Goal: Information Seeking & Learning: Learn about a topic

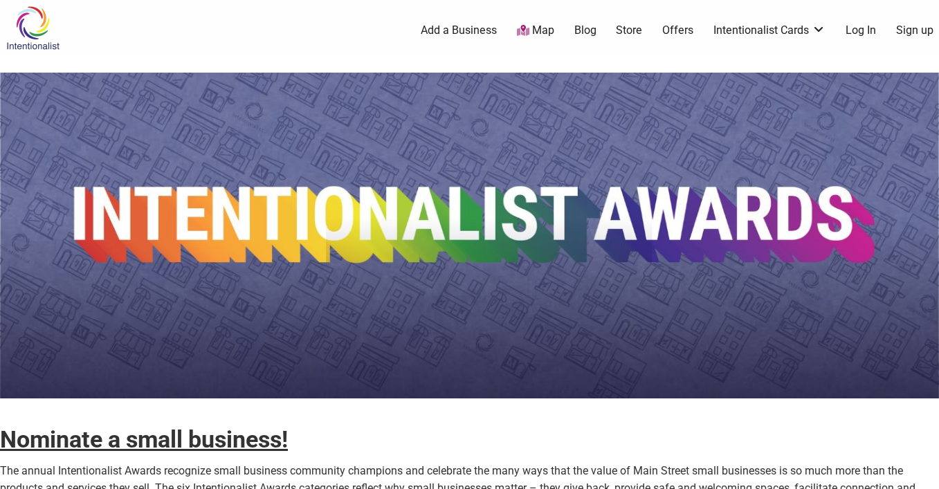
click at [31, 36] on img at bounding box center [33, 28] width 66 height 45
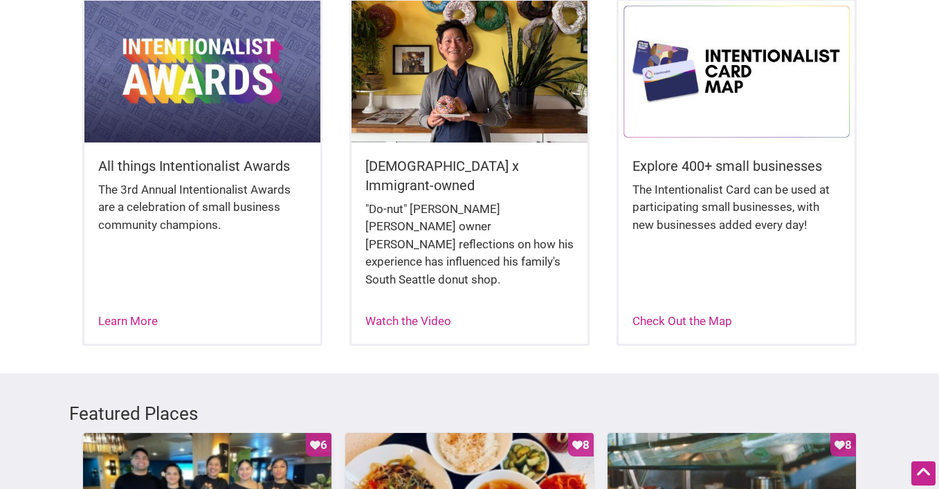
scroll to position [404, 0]
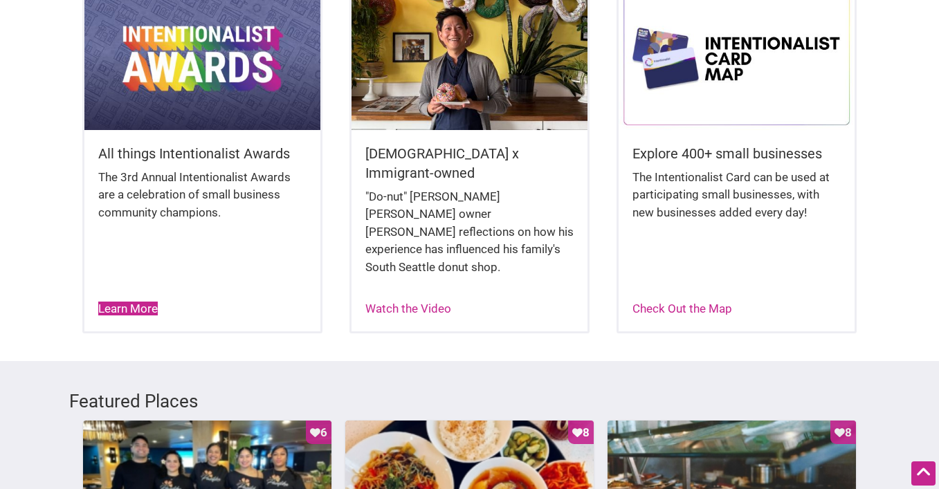
click at [121, 302] on link "Learn More" at bounding box center [128, 309] width 60 height 14
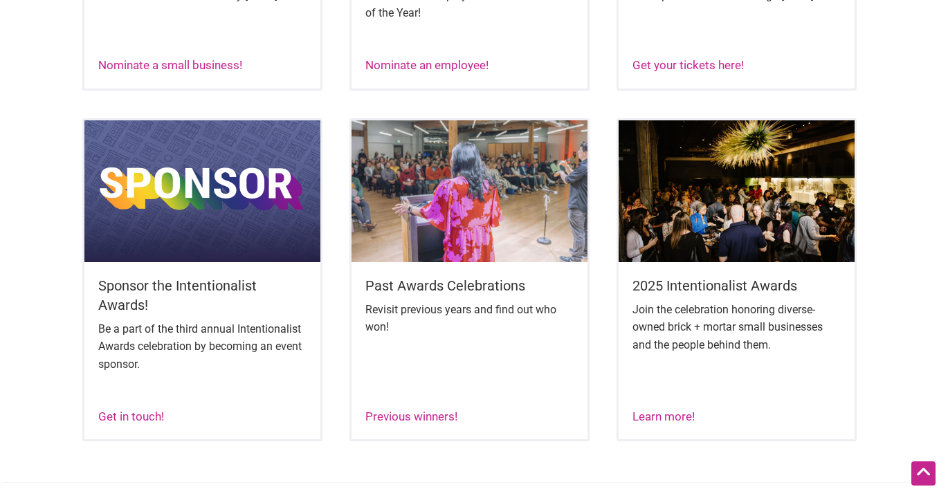
scroll to position [818, 0]
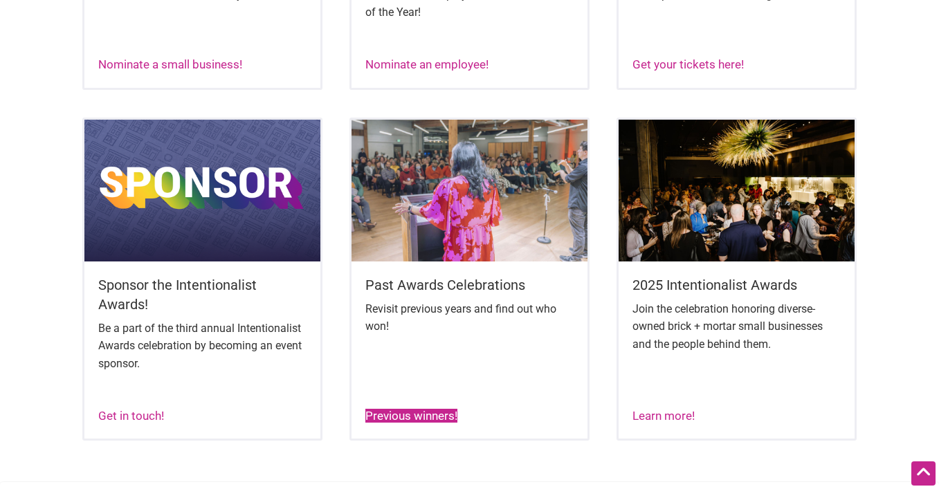
click at [402, 415] on link "Previous winners!" at bounding box center [411, 416] width 92 height 14
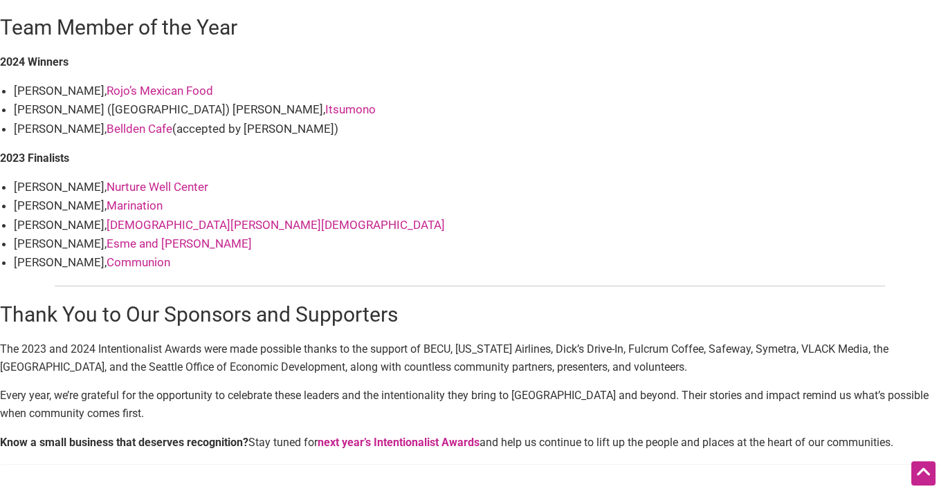
scroll to position [1661, 0]
